Goal: Information Seeking & Learning: Find specific fact

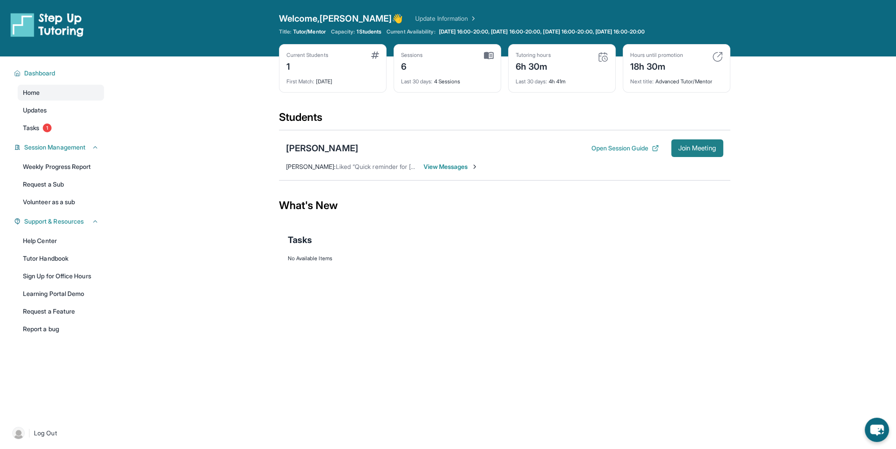
click at [683, 147] on span "Join Meeting" at bounding box center [698, 148] width 38 height 5
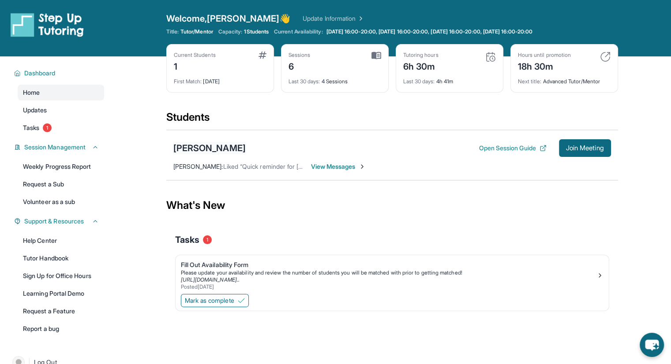
click at [214, 147] on div "[PERSON_NAME]" at bounding box center [209, 148] width 72 height 12
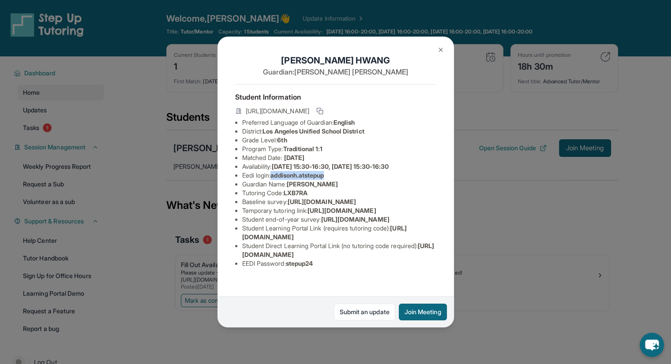
drag, startPoint x: 334, startPoint y: 184, endPoint x: 274, endPoint y: 180, distance: 59.6
click at [274, 180] on li "Eedi login : addisonh.atstepup" at bounding box center [339, 175] width 194 height 9
copy span "addisonh.atstepup"
drag, startPoint x: 321, startPoint y: 273, endPoint x: 289, endPoint y: 275, distance: 32.3
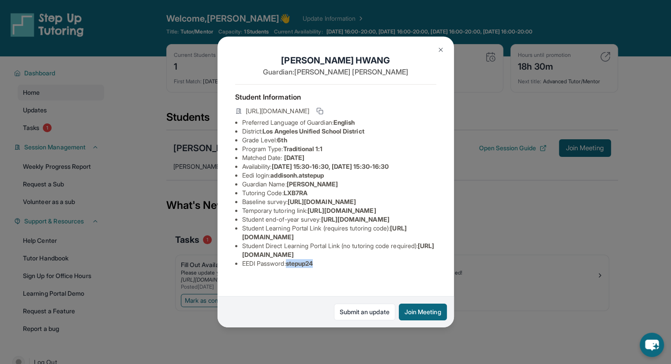
click at [289, 268] on li "EEDI Password : stepup24" at bounding box center [339, 263] width 194 height 9
copy span "stepup24"
